Goal: Transaction & Acquisition: Purchase product/service

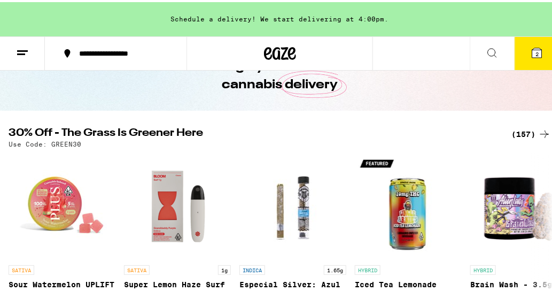
scroll to position [65, 0]
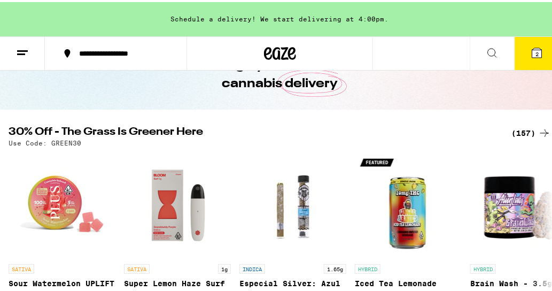
click at [522, 132] on div "(157)" at bounding box center [532, 131] width 40 height 13
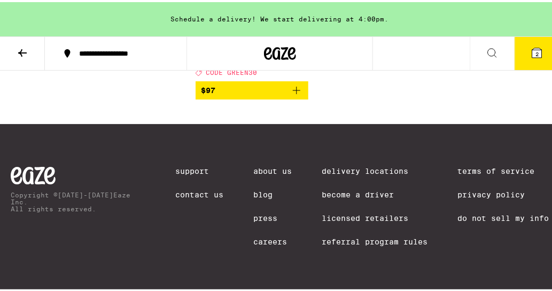
scroll to position [11147, 0]
